Goal: Transaction & Acquisition: Purchase product/service

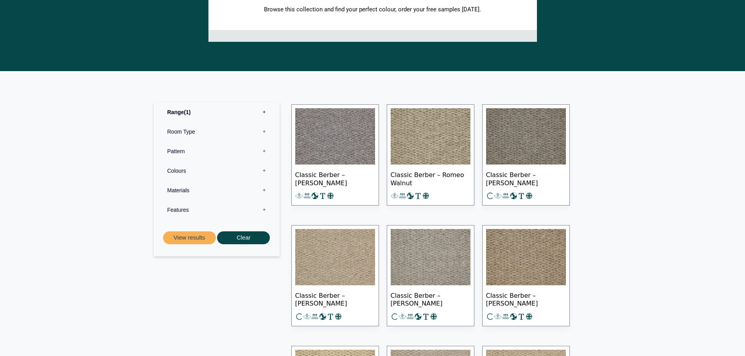
scroll to position [469, 0]
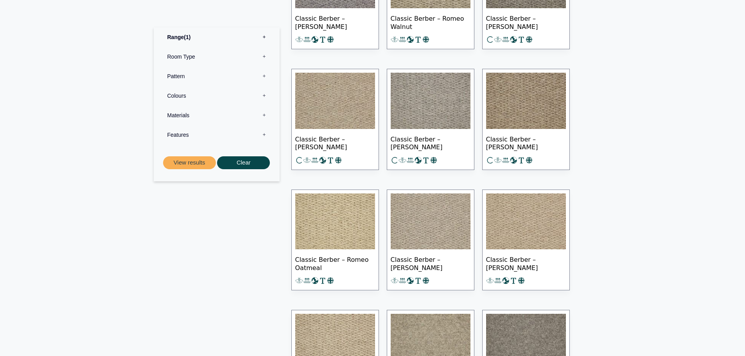
click at [658, 163] on section "Range 1 Bermuda Polypropylene Carpet Cadiz Wool Loop Carpet Calendar Trail Wool…" at bounding box center [372, 361] width 745 height 892
click at [440, 110] on img at bounding box center [431, 101] width 80 height 56
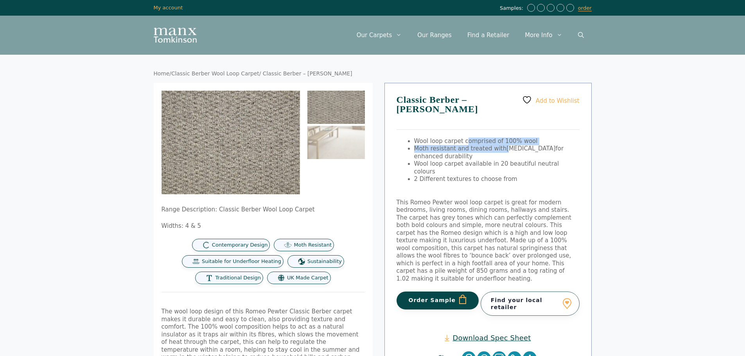
drag, startPoint x: 499, startPoint y: 150, endPoint x: 481, endPoint y: 151, distance: 18.1
click at [463, 138] on ul "Wool loop carpet comprised of 100% wool Moth resistant and treated with [MEDICA…" at bounding box center [496, 161] width 165 height 46
click at [521, 176] on li "2 Different textures to choose from" at bounding box center [496, 180] width 165 height 8
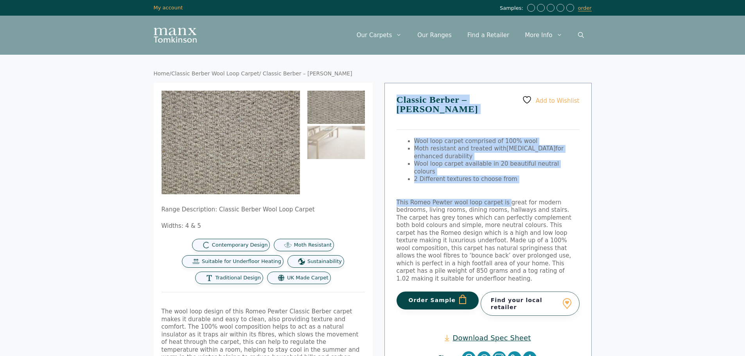
drag, startPoint x: 491, startPoint y: 165, endPoint x: 418, endPoint y: 135, distance: 79.7
click at [388, 102] on div "Add to Wishlist Classic Berber – Romeo Pewter Wool loop carpet comprised of 100…" at bounding box center [487, 231] width 207 height 296
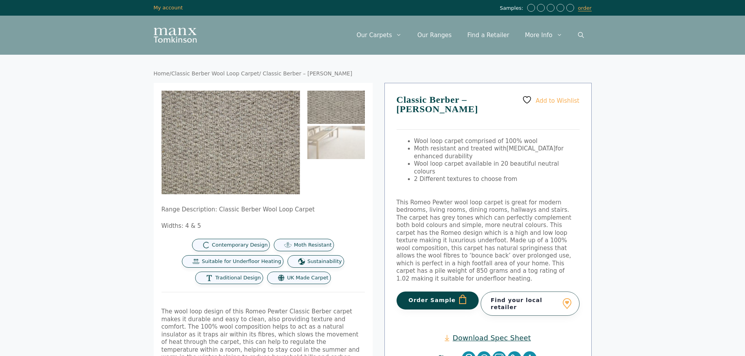
click at [504, 178] on div "Add to Wishlist Classic Berber – Romeo Pewter Wool loop carpet comprised of 100…" at bounding box center [487, 231] width 207 height 296
click at [511, 199] on span "This Romeo Pewter wool loop carpet is great for modern bedrooms, living rooms, …" at bounding box center [484, 240] width 175 height 83
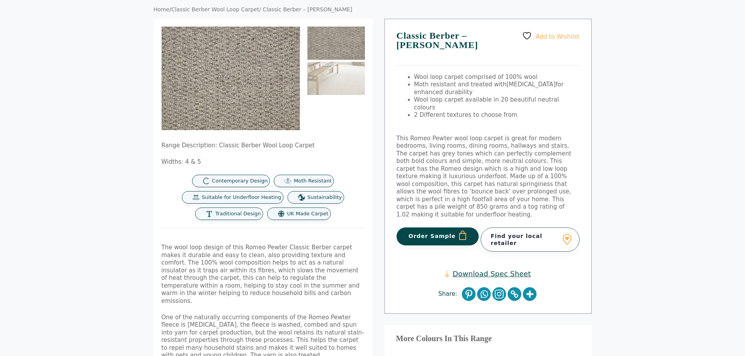
scroll to position [156, 0]
